Goal: Complete application form

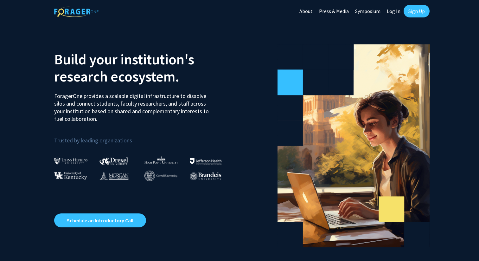
click at [396, 11] on link "Log In" at bounding box center [394, 11] width 20 height 22
select select
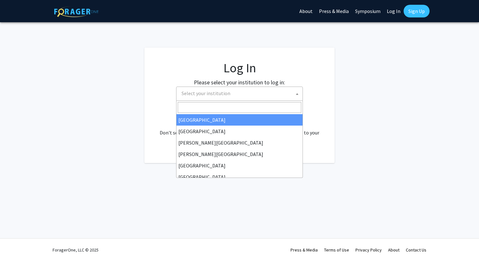
click at [279, 92] on span "Select your institution" at bounding box center [241, 93] width 124 height 13
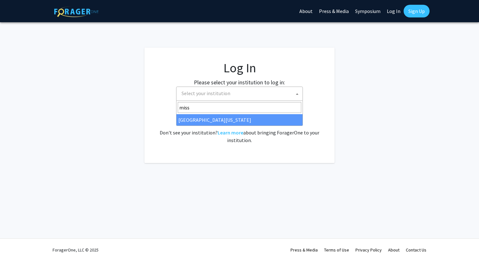
type input "miss"
select select "33"
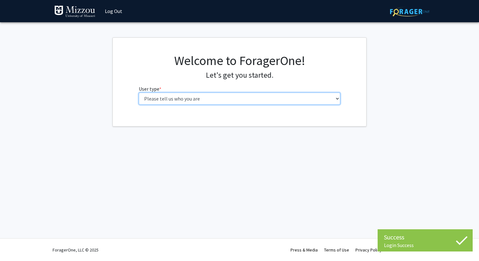
click at [231, 99] on select "Please tell us who you are Undergraduate Student Master's Student Doctoral Cand…" at bounding box center [240, 98] width 202 height 12
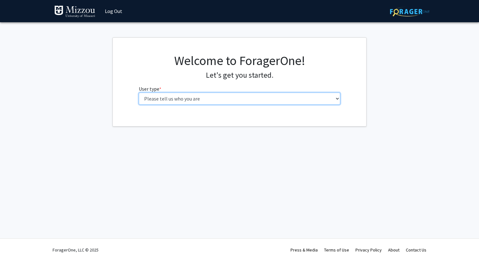
select select "5: faculty"
click at [139, 92] on select "Please tell us who you are Undergraduate Student Master's Student Doctoral Cand…" at bounding box center [240, 98] width 202 height 12
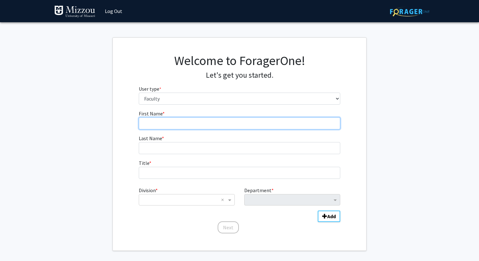
click at [225, 119] on input "First Name * required" at bounding box center [240, 123] width 202 height 12
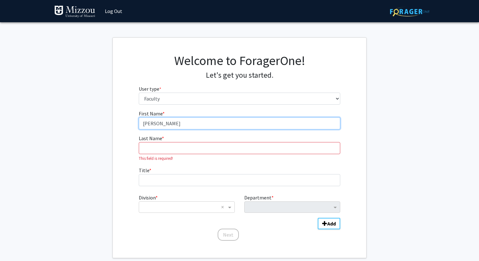
drag, startPoint x: 192, startPoint y: 123, endPoint x: 161, endPoint y: 125, distance: 30.8
click at [161, 125] on input "Amanda Paz Herrera" at bounding box center [240, 123] width 202 height 12
type input "Amanda"
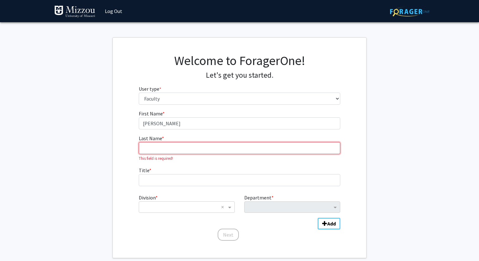
click at [161, 144] on input "Last Name * required" at bounding box center [240, 148] width 202 height 12
paste input "Paz Herrera"
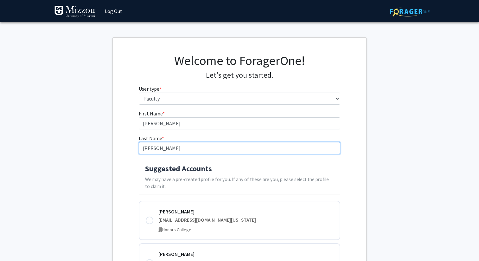
type input "Paz Herrera"
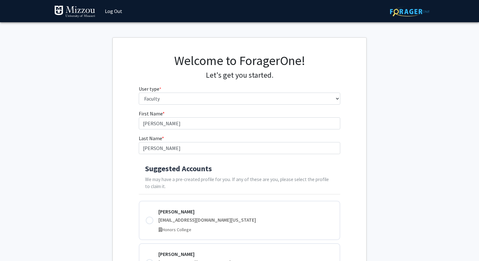
click at [165, 176] on p "We may have a pre-created profile for you. If any of these are you, please sele…" at bounding box center [239, 183] width 189 height 15
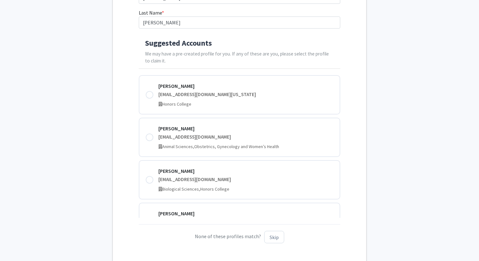
scroll to position [134, 0]
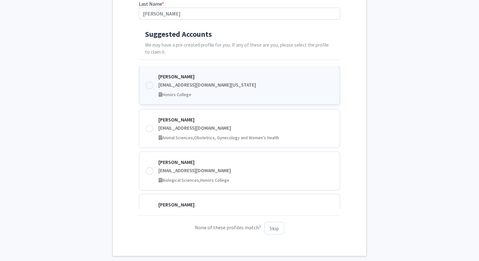
click at [151, 84] on div at bounding box center [150, 85] width 8 height 8
type input "Amanda"
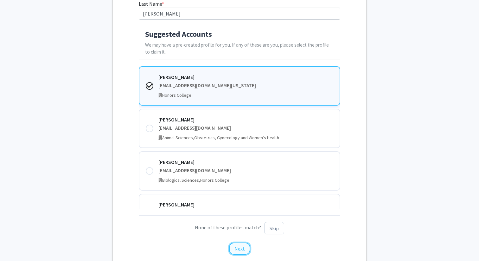
click at [241, 248] on button "Next" at bounding box center [239, 248] width 21 height 12
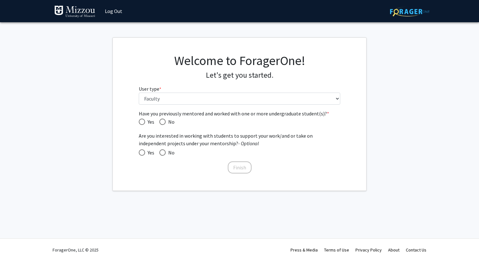
scroll to position [0, 0]
click at [140, 120] on span "Have you previously mentored and worked with one or more undergraduate student(…" at bounding box center [142, 121] width 6 height 6
click at [140, 120] on input "Yes" at bounding box center [142, 121] width 6 height 6
radio input "true"
click at [164, 152] on span at bounding box center [162, 152] width 6 height 6
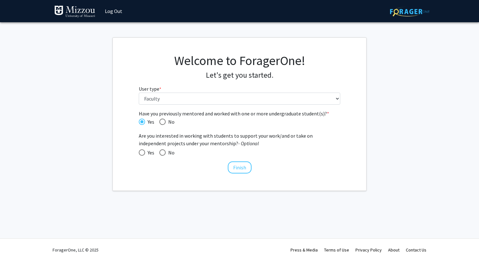
click at [164, 152] on input "No" at bounding box center [162, 152] width 6 height 6
radio input "true"
click at [241, 168] on button "Finish" at bounding box center [240, 167] width 24 height 12
